Goal: Task Accomplishment & Management: Manage account settings

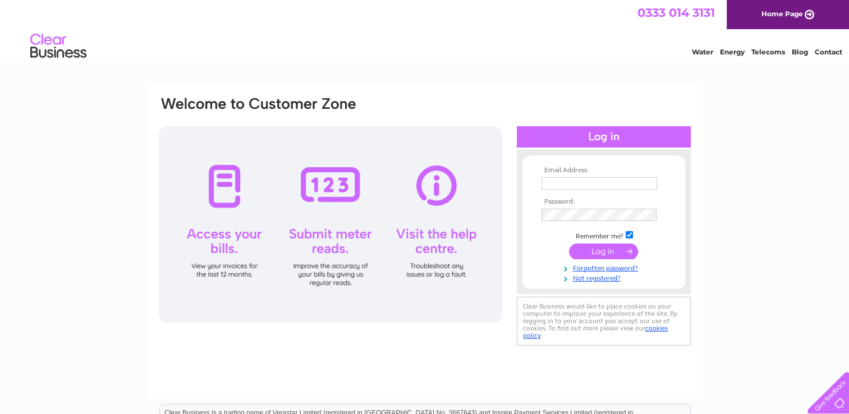
type input "philwinn2002@aol.com"
click at [605, 246] on input "submit" at bounding box center [603, 252] width 69 height 16
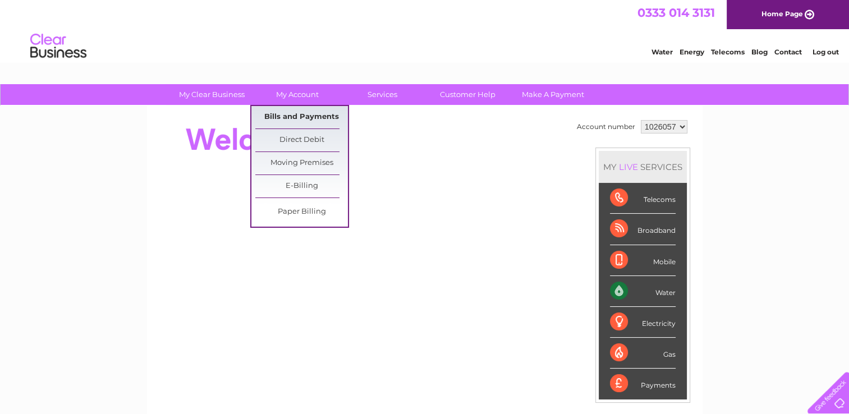
click at [305, 112] on link "Bills and Payments" at bounding box center [301, 117] width 93 height 22
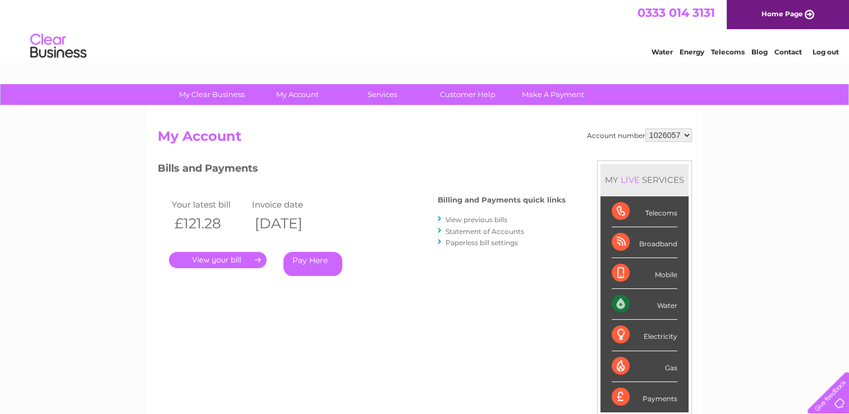
click at [458, 218] on link "View previous bills" at bounding box center [477, 220] width 62 height 8
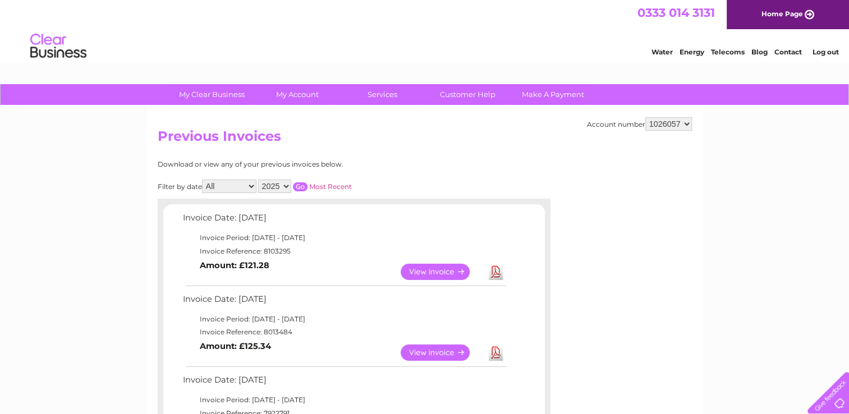
click at [494, 350] on link "Download" at bounding box center [496, 353] width 14 height 16
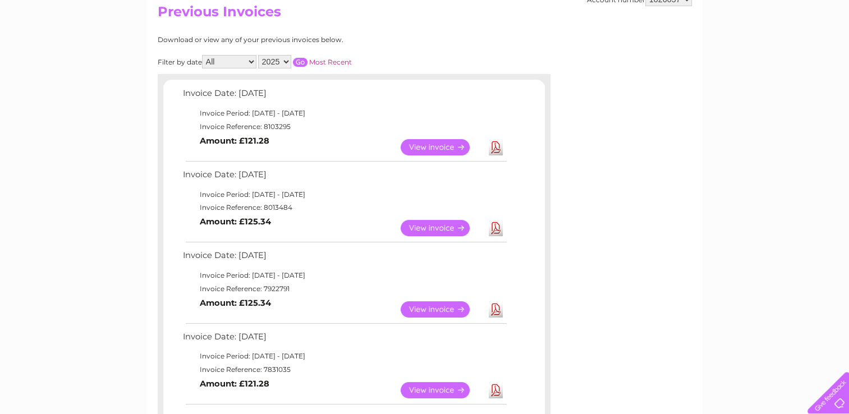
scroll to position [132, 0]
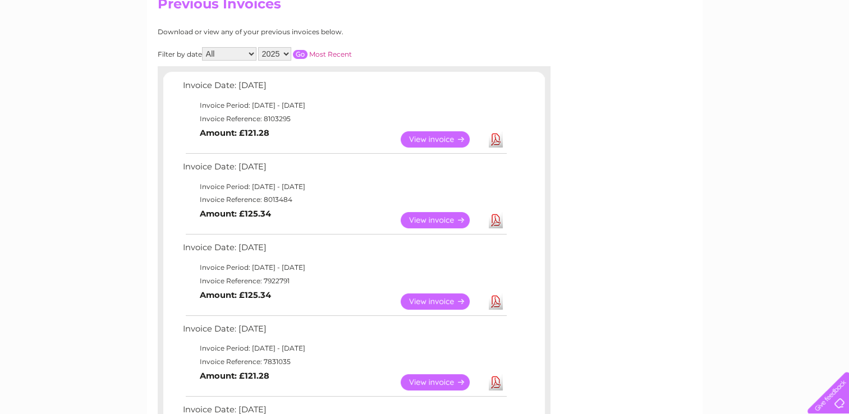
click at [496, 306] on link "Download" at bounding box center [496, 302] width 14 height 16
